Goal: Task Accomplishment & Management: Use online tool/utility

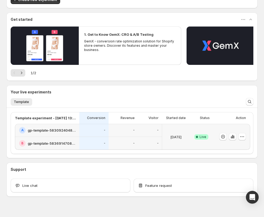
scroll to position [45, 0]
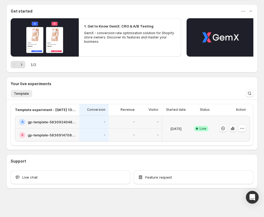
click at [56, 133] on h2 "gp-template-583691470842626631" at bounding box center [52, 134] width 49 height 5
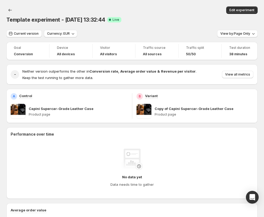
click at [222, 112] on div "Copy of Capini Supercar-Grade Leather Case Product page" at bounding box center [204, 111] width 99 height 15
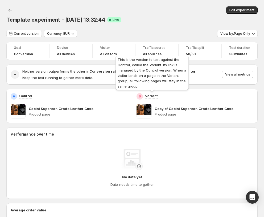
click at [153, 98] on p "Variant" at bounding box center [151, 95] width 13 height 5
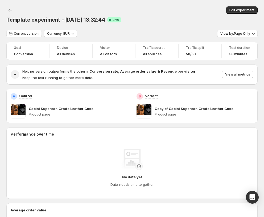
click at [177, 112] on p "Product page" at bounding box center [204, 114] width 99 height 4
click at [247, 14] on button "Edit experiment" at bounding box center [242, 9] width 31 height 7
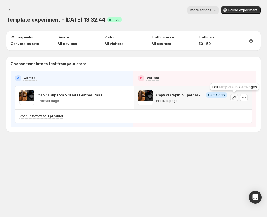
click at [236, 95] on icon "button" at bounding box center [233, 97] width 5 height 5
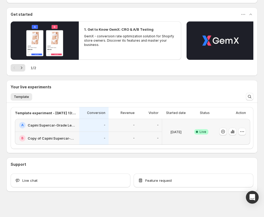
scroll to position [52, 0]
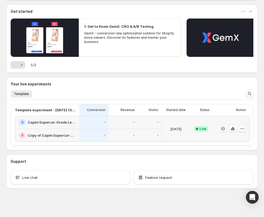
click at [244, 127] on icon "button" at bounding box center [242, 128] width 5 height 5
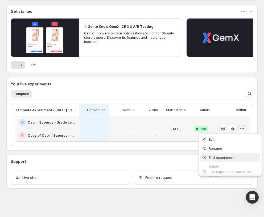
click at [232, 155] on span "End experiment" at bounding box center [222, 157] width 26 height 4
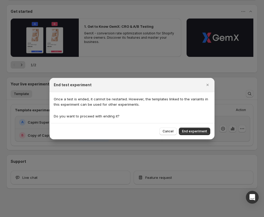
click at [202, 129] on span "End experiment" at bounding box center [194, 131] width 25 height 4
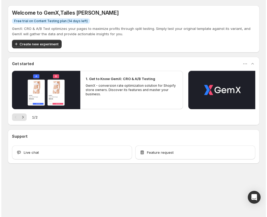
scroll to position [0, 0]
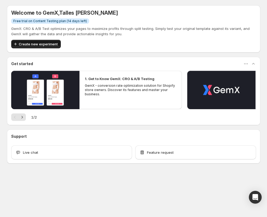
click at [54, 45] on span "Create new experiment" at bounding box center [38, 43] width 39 height 5
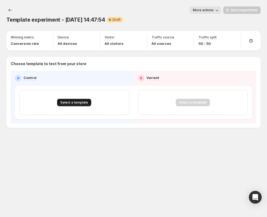
click at [59, 102] on button "Select a template" at bounding box center [74, 102] width 34 height 7
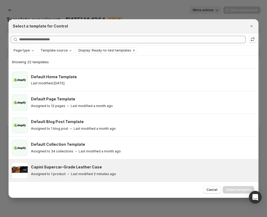
click at [118, 164] on div "Capini Supercar-Grade Leather Case" at bounding box center [142, 166] width 223 height 5
click at [239, 192] on button "Select template" at bounding box center [238, 189] width 31 height 7
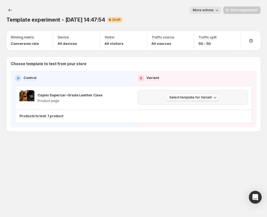
click at [191, 94] on button "Select template for Variant" at bounding box center [192, 97] width 53 height 7
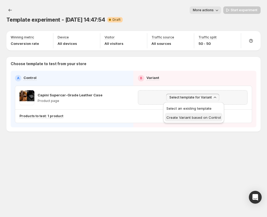
click at [197, 117] on span "Create Variant based on Control" at bounding box center [193, 117] width 54 height 4
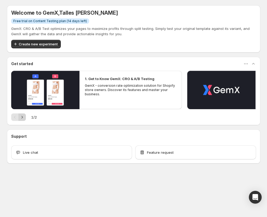
click at [19, 118] on icon "Next" at bounding box center [21, 116] width 5 height 5
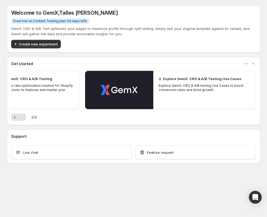
click at [51, 38] on div "GemX: CRO & A/B Test optimizes your pages to maximize profits through split tes…" at bounding box center [133, 37] width 245 height 22
click at [49, 41] on span "Create new experiment" at bounding box center [38, 43] width 39 height 5
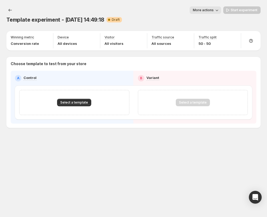
click at [84, 107] on div "Select a template" at bounding box center [74, 102] width 110 height 25
click at [84, 105] on button "Select a template" at bounding box center [74, 102] width 34 height 7
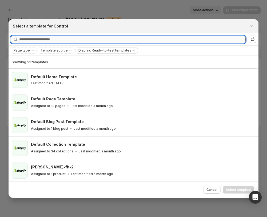
click at [41, 39] on input "Searching all templates" at bounding box center [132, 39] width 226 height 7
click at [49, 50] on span "Template source" at bounding box center [54, 50] width 27 height 4
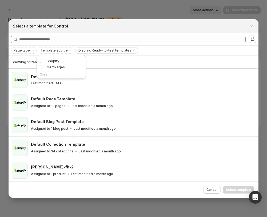
click at [60, 68] on span "GemPages" at bounding box center [56, 67] width 18 height 4
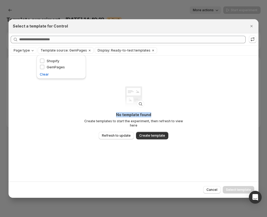
drag, startPoint x: 149, startPoint y: 112, endPoint x: 235, endPoint y: 60, distance: 100.1
click at [185, 93] on div "No template found Create templates to start the experiment, then refresh to vie…" at bounding box center [134, 118] width 250 height 126
click at [252, 25] on icon "Close" at bounding box center [251, 25] width 5 height 5
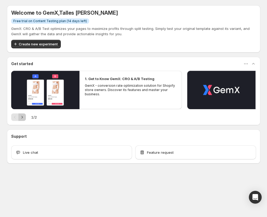
click at [24, 114] on button "Next" at bounding box center [21, 116] width 7 height 7
click at [28, 36] on p "GemX: CRO & A/B Test optimizes your pages to maximize profits through split tes…" at bounding box center [133, 31] width 245 height 11
click at [35, 41] on button "Create new experiment" at bounding box center [36, 44] width 50 height 9
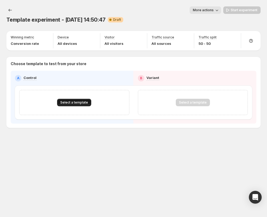
click at [76, 102] on span "Select a template" at bounding box center [74, 102] width 28 height 4
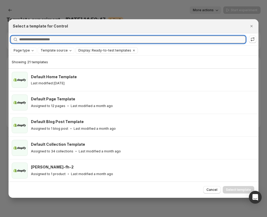
click at [50, 39] on input "Searching all templates" at bounding box center [132, 39] width 226 height 7
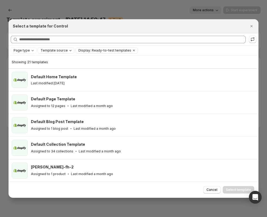
click at [52, 49] on span "Template source" at bounding box center [54, 50] width 27 height 4
click at [58, 68] on span "GemPages" at bounding box center [56, 67] width 18 height 4
click at [63, 69] on span "GemPages" at bounding box center [56, 67] width 18 height 4
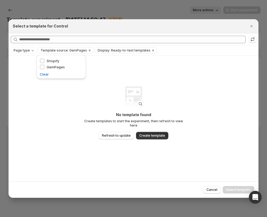
click at [193, 110] on div "No template found Create templates to start the experiment, then refresh to vie…" at bounding box center [134, 118] width 250 height 126
click at [121, 134] on span "Refresh to update" at bounding box center [116, 135] width 29 height 4
click at [215, 191] on span "Cancel" at bounding box center [211, 189] width 11 height 4
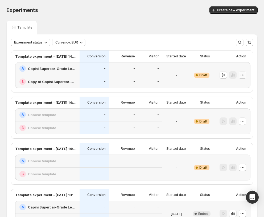
click at [243, 75] on icon "button" at bounding box center [242, 74] width 5 height 5
click at [250, 84] on span "Edit" at bounding box center [246, 85] width 25 height 5
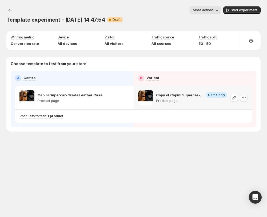
click at [246, 97] on icon "button" at bounding box center [243, 97] width 5 height 5
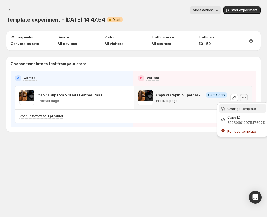
click at [249, 109] on span "Change template" at bounding box center [241, 108] width 29 height 4
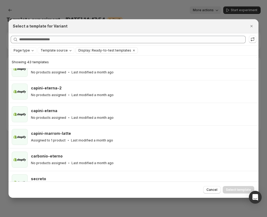
scroll to position [546, 0]
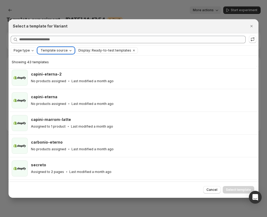
click at [60, 49] on span "Template source" at bounding box center [54, 50] width 27 height 4
click at [66, 66] on div "GemPages" at bounding box center [61, 67] width 43 height 6
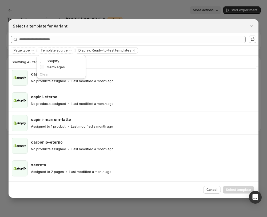
click at [60, 68] on span "GemPages" at bounding box center [56, 67] width 18 height 4
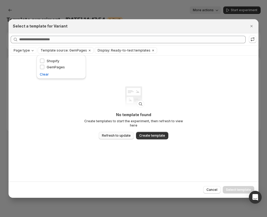
click at [121, 133] on span "Refresh to update" at bounding box center [116, 135] width 29 height 4
click at [157, 133] on span "Create template" at bounding box center [152, 135] width 26 height 4
click at [253, 26] on div "Refresh to update" at bounding box center [249, 32] width 36 height 17
click at [252, 25] on div "Refresh to update" at bounding box center [249, 32] width 36 height 17
click at [251, 25] on icon "Close" at bounding box center [251, 25] width 5 height 5
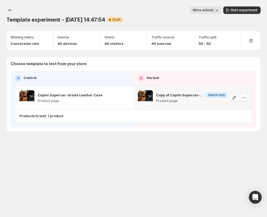
drag, startPoint x: 240, startPoint y: 101, endPoint x: 237, endPoint y: 99, distance: 4.2
click at [239, 100] on div at bounding box center [238, 97] width 17 height 15
click at [236, 98] on icon "button" at bounding box center [233, 97] width 5 height 5
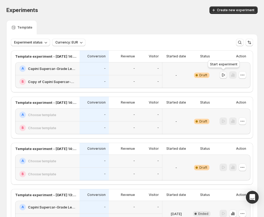
click at [222, 76] on icon "button" at bounding box center [223, 74] width 5 height 5
click at [107, 78] on div "-" at bounding box center [94, 81] width 29 height 13
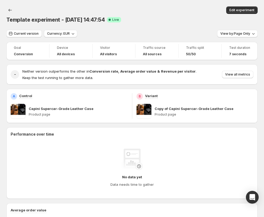
click at [231, 111] on p "Copy of Capini Supercar-Grade Leather Case" at bounding box center [194, 108] width 79 height 5
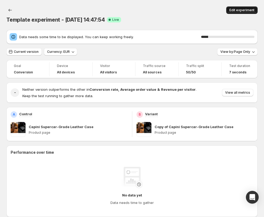
click at [236, 12] on span "Edit experiment" at bounding box center [242, 10] width 25 height 4
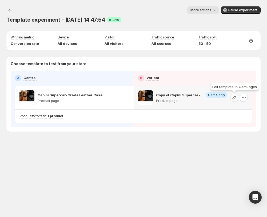
click at [235, 96] on icon "button" at bounding box center [233, 97] width 3 height 3
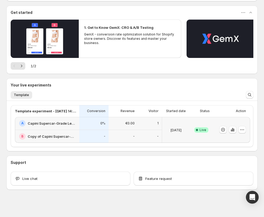
scroll to position [52, 0]
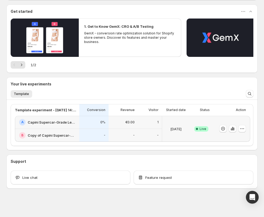
click at [125, 134] on div "-" at bounding box center [123, 135] width 23 height 7
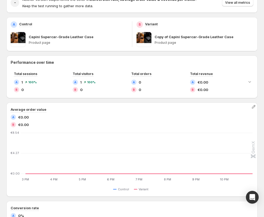
scroll to position [73, 0]
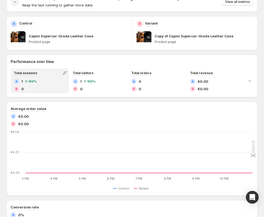
click at [28, 81] on span "100 %" at bounding box center [32, 81] width 9 height 3
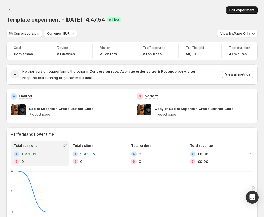
click at [239, 12] on span "Edit experiment" at bounding box center [242, 10] width 25 height 4
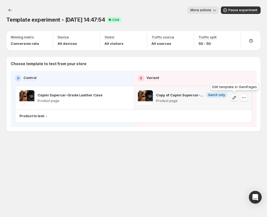
click at [236, 97] on icon "button" at bounding box center [233, 97] width 5 height 5
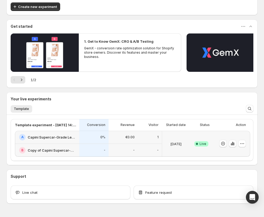
scroll to position [73, 0]
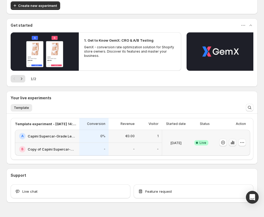
click at [230, 140] on button "button" at bounding box center [232, 142] width 7 height 7
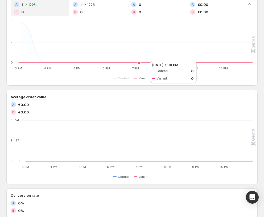
scroll to position [170, 0]
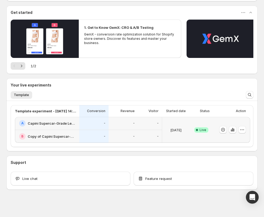
scroll to position [86, 0]
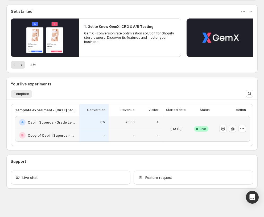
click at [230, 127] on button "button" at bounding box center [232, 128] width 7 height 7
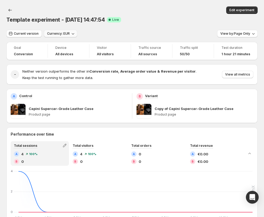
click at [62, 34] on span "Currency: EUR" at bounding box center [58, 33] width 23 height 4
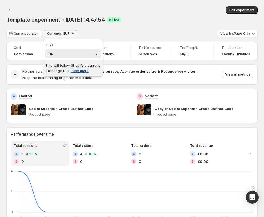
click at [62, 34] on span "Currency: EUR" at bounding box center [58, 33] width 23 height 4
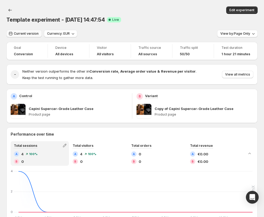
click at [31, 34] on span "Current version" at bounding box center [26, 33] width 25 height 4
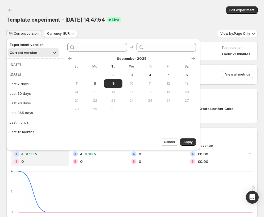
type input "**********"
click at [31, 34] on span "Current version" at bounding box center [26, 33] width 25 height 4
